Goal: Check status: Check status

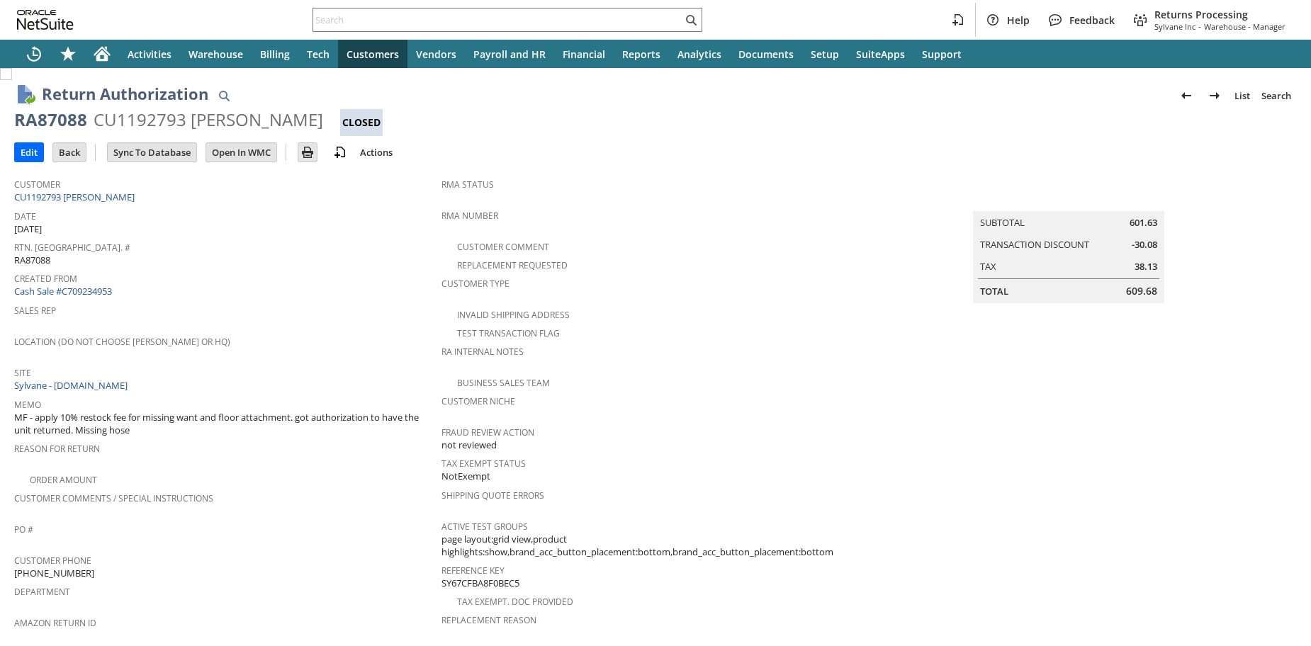
scroll to position [555, 0]
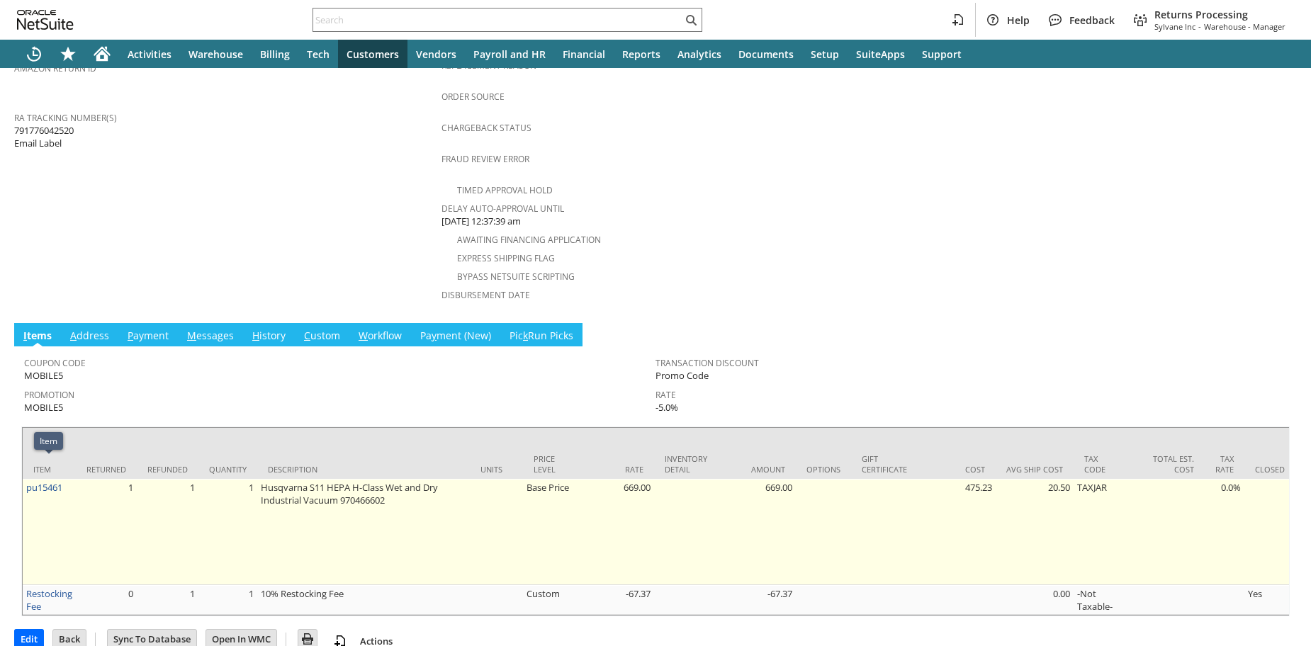
click at [72, 479] on td "pu15461" at bounding box center [49, 532] width 53 height 106
copy link "pu15461"
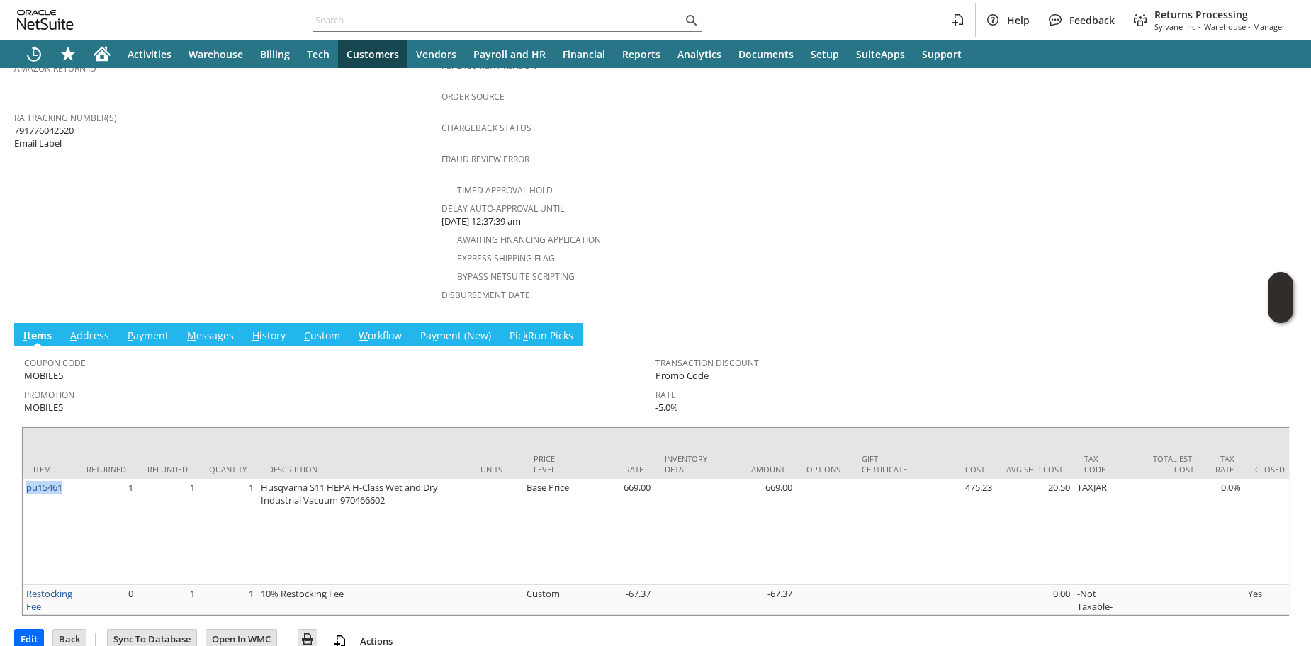
scroll to position [0, 0]
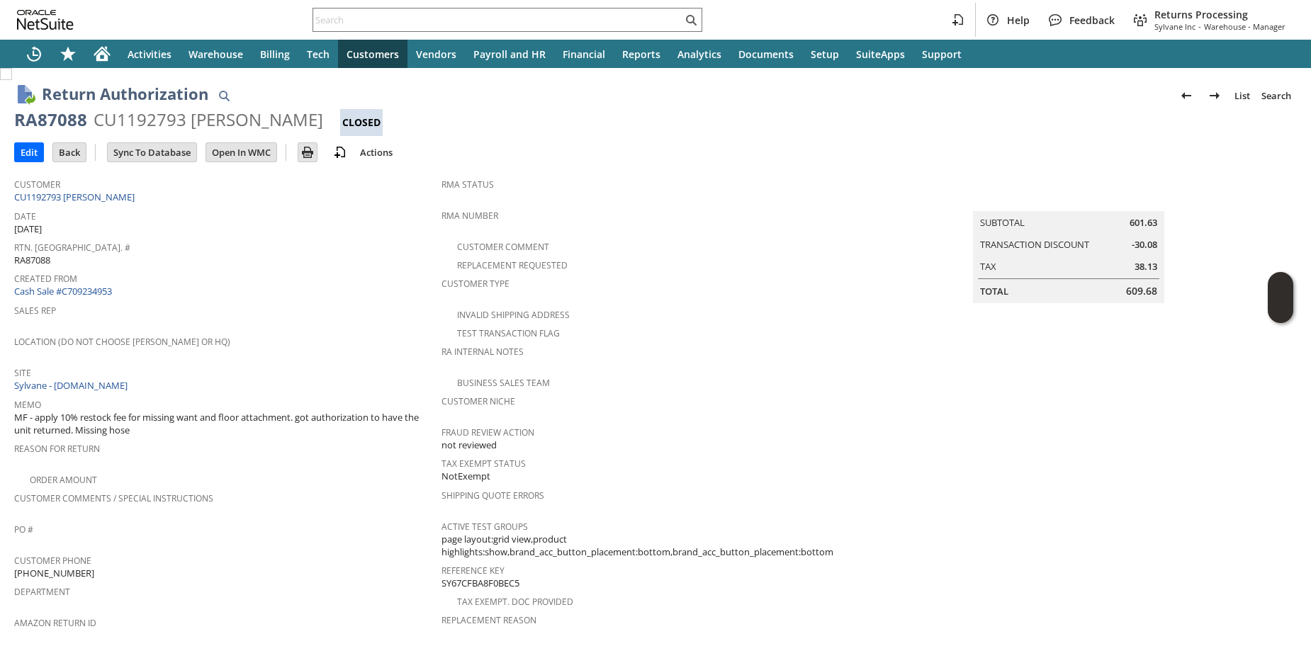
click at [197, 193] on div "Customer CU1192793 [PERSON_NAME]" at bounding box center [224, 189] width 420 height 30
copy div "Customer CU1192793 [PERSON_NAME]"
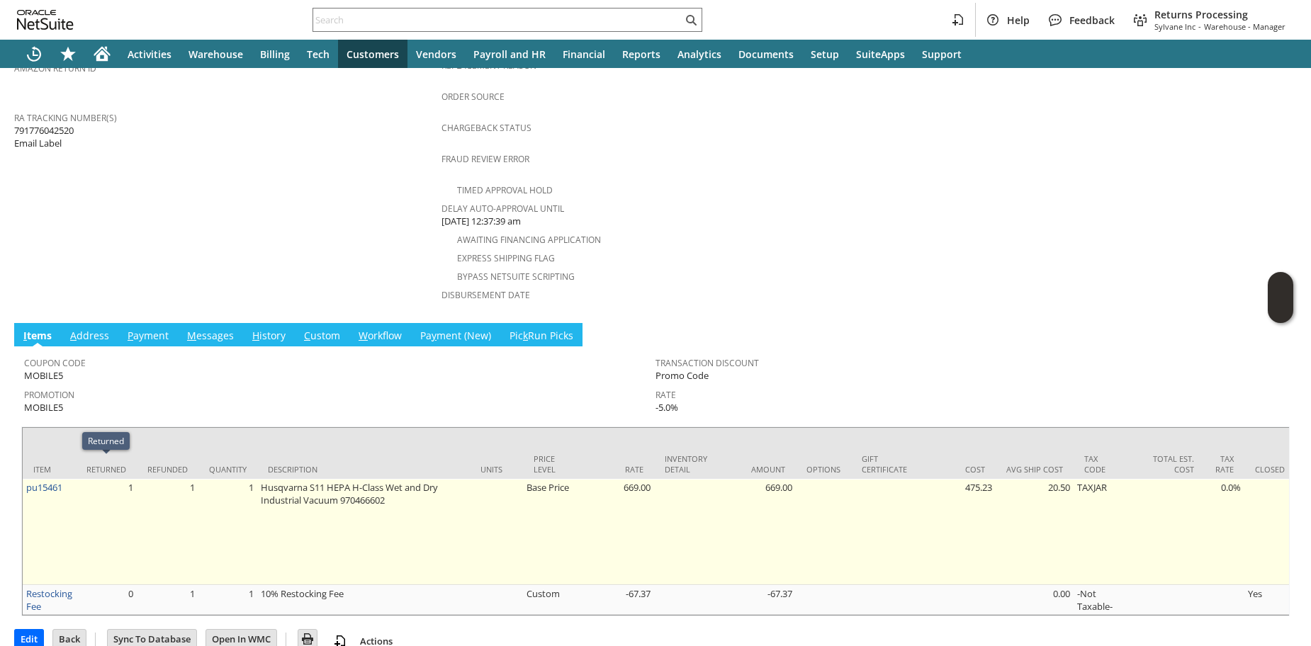
click at [68, 479] on td "pu15461" at bounding box center [49, 532] width 53 height 106
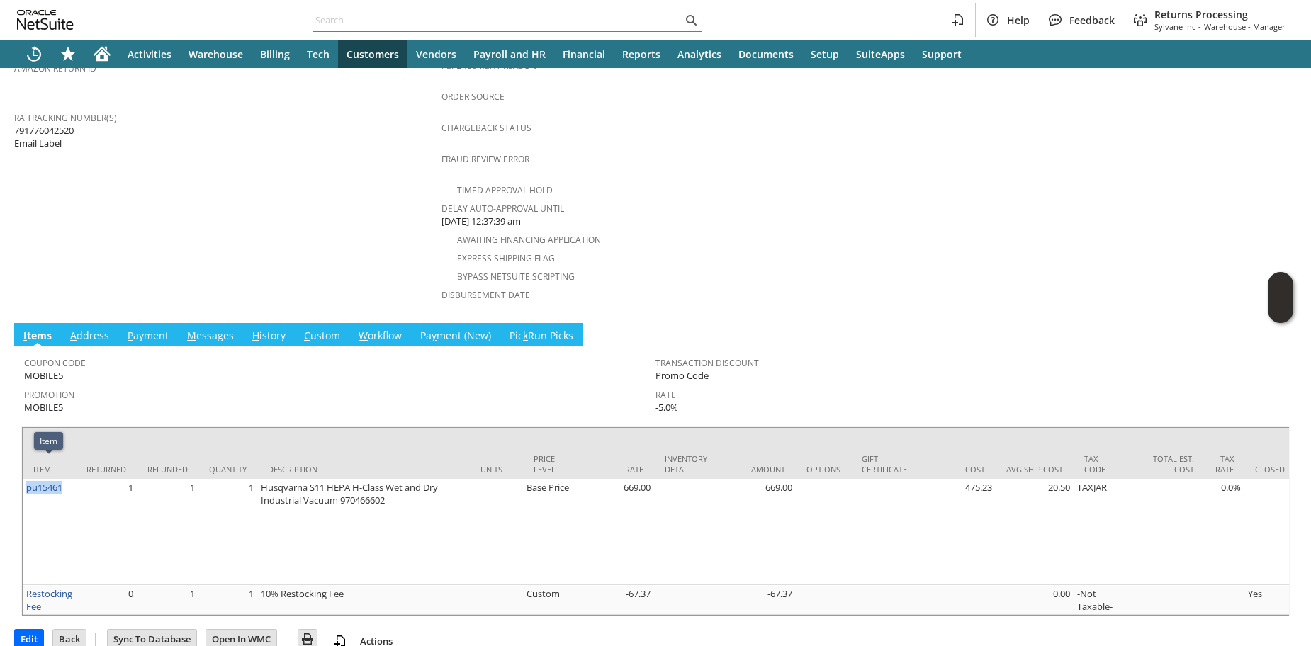
copy link "pu15461"
